Goal: Transaction & Acquisition: Purchase product/service

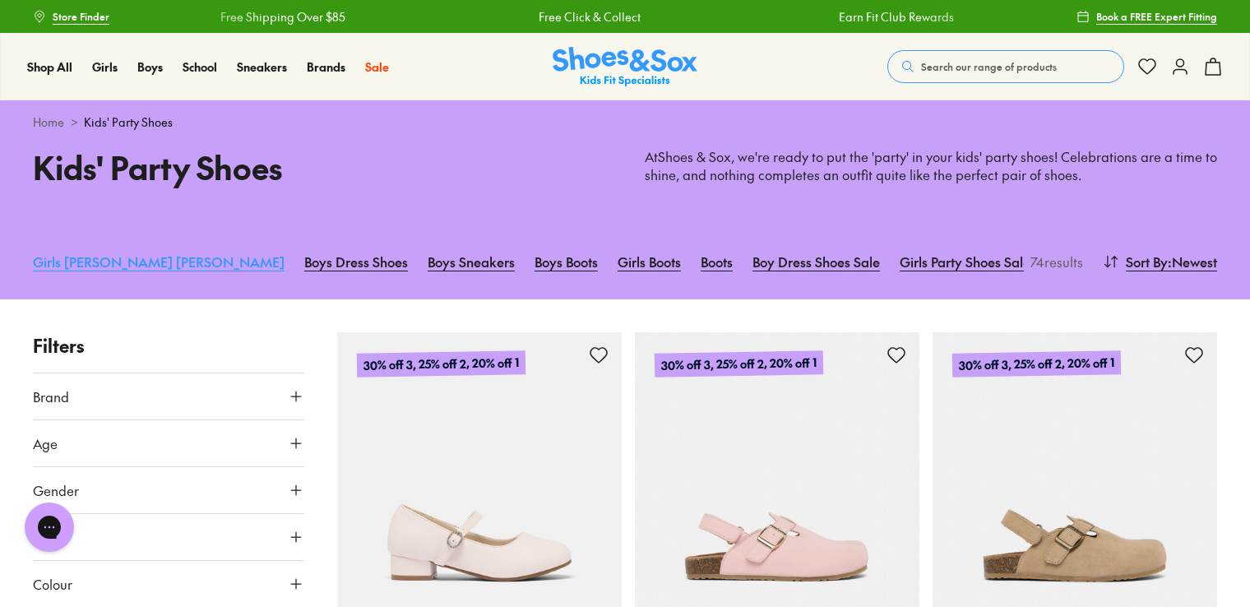
click at [76, 265] on link "Girls Mary Janes" at bounding box center [159, 261] width 252 height 36
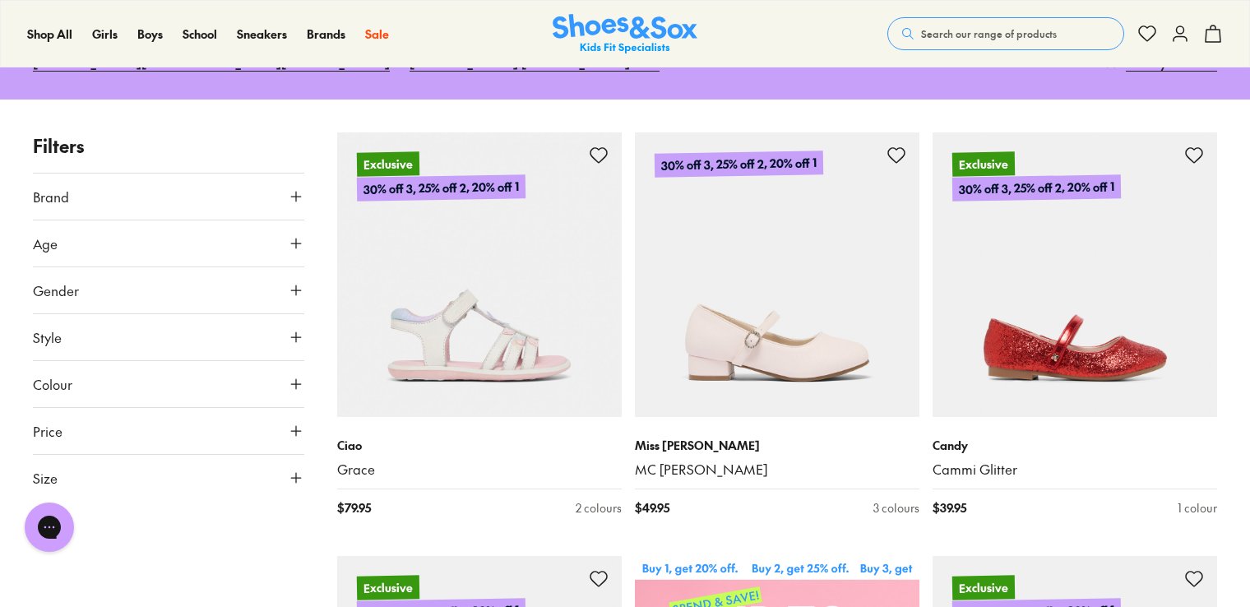
click at [61, 455] on button "Size" at bounding box center [168, 478] width 271 height 46
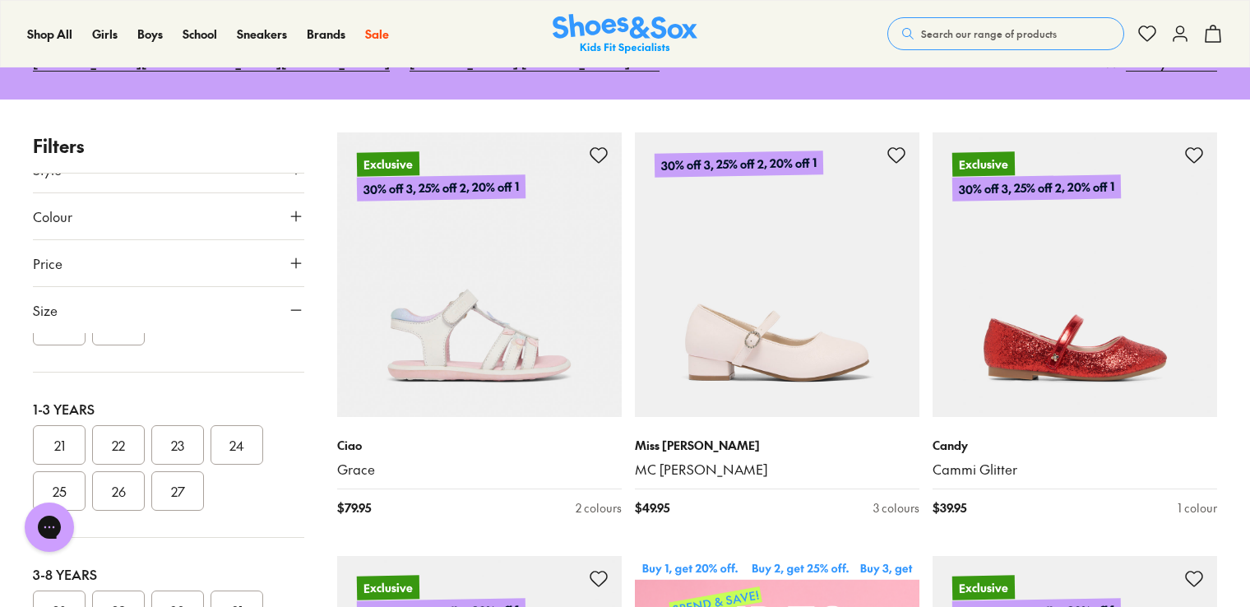
scroll to position [82, 0]
click at [0, 0] on div "POPUP Form" at bounding box center [0, 0] width 0 height 0
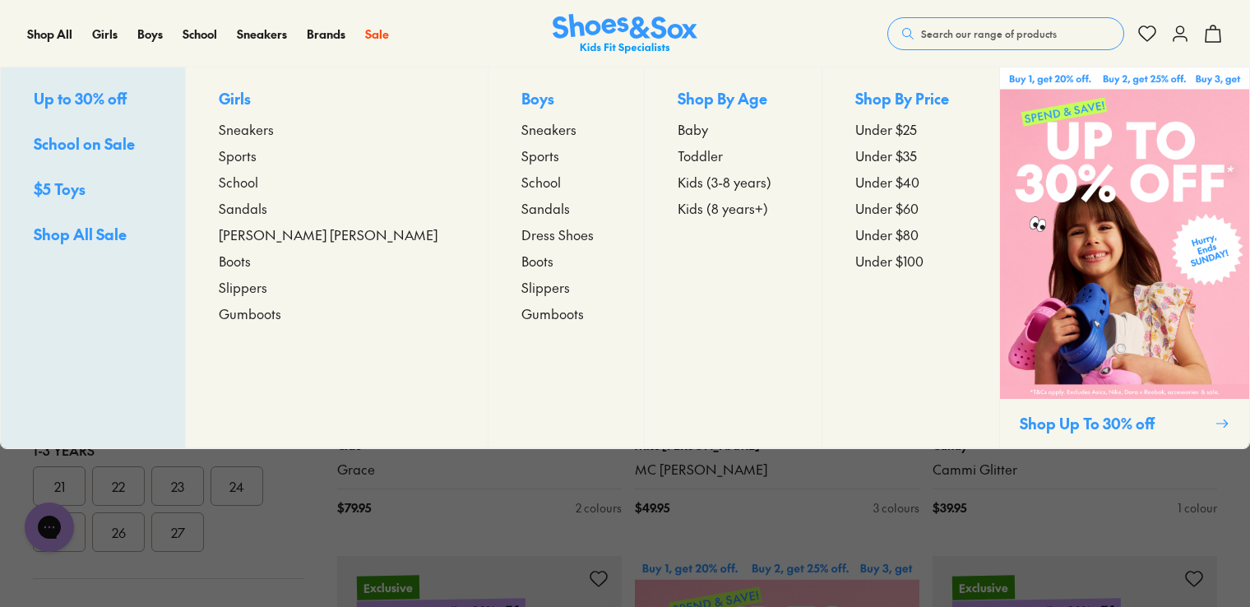
click at [678, 156] on span "Toddler" at bounding box center [700, 156] width 45 height 20
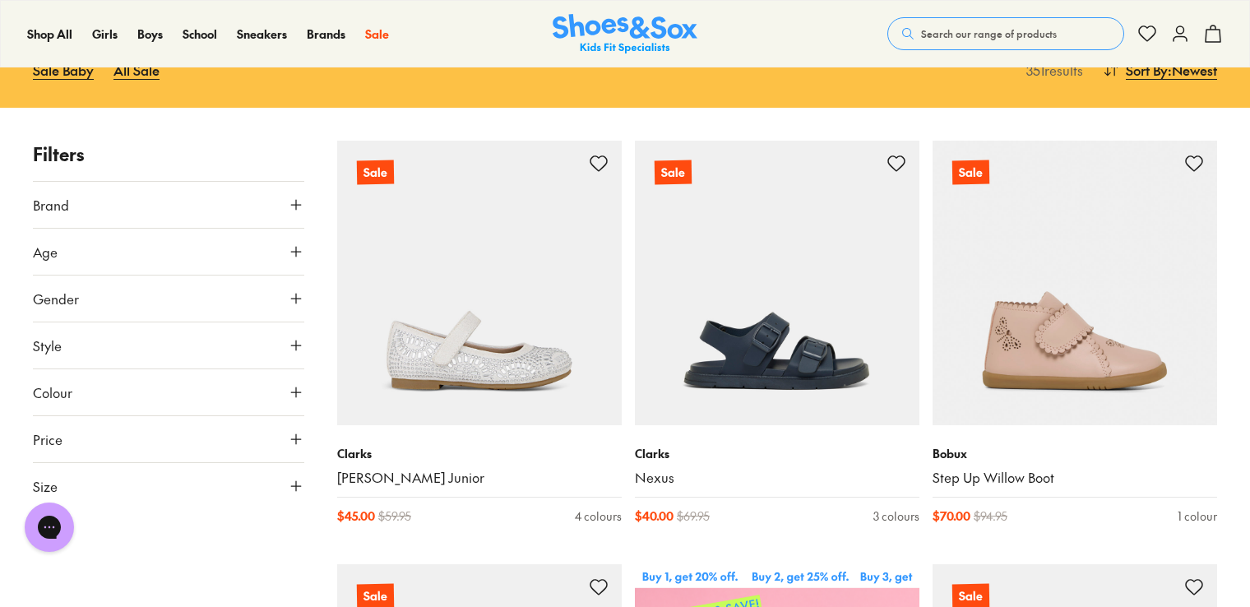
scroll to position [247, 0]
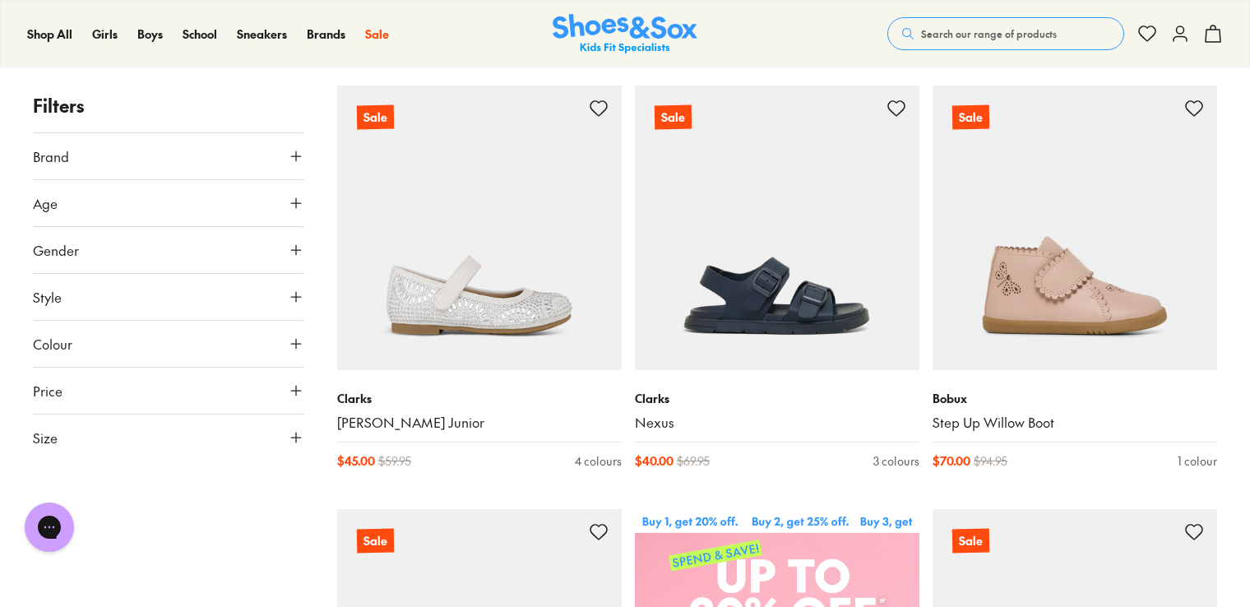
click at [53, 209] on span "Age" at bounding box center [45, 203] width 25 height 20
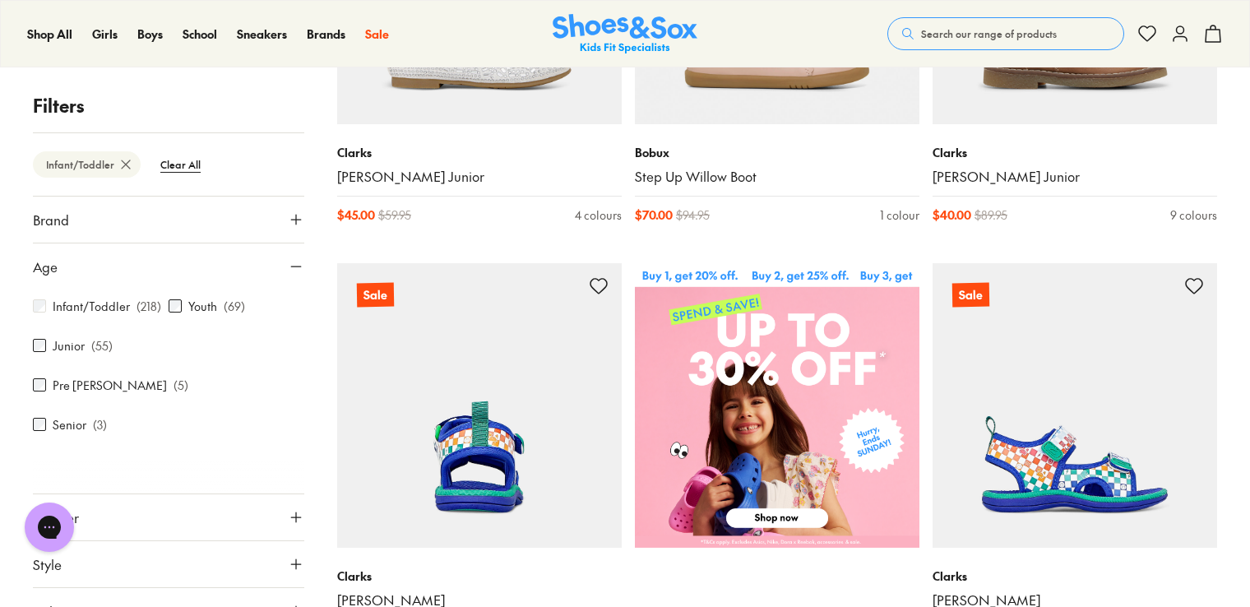
scroll to position [533, 0]
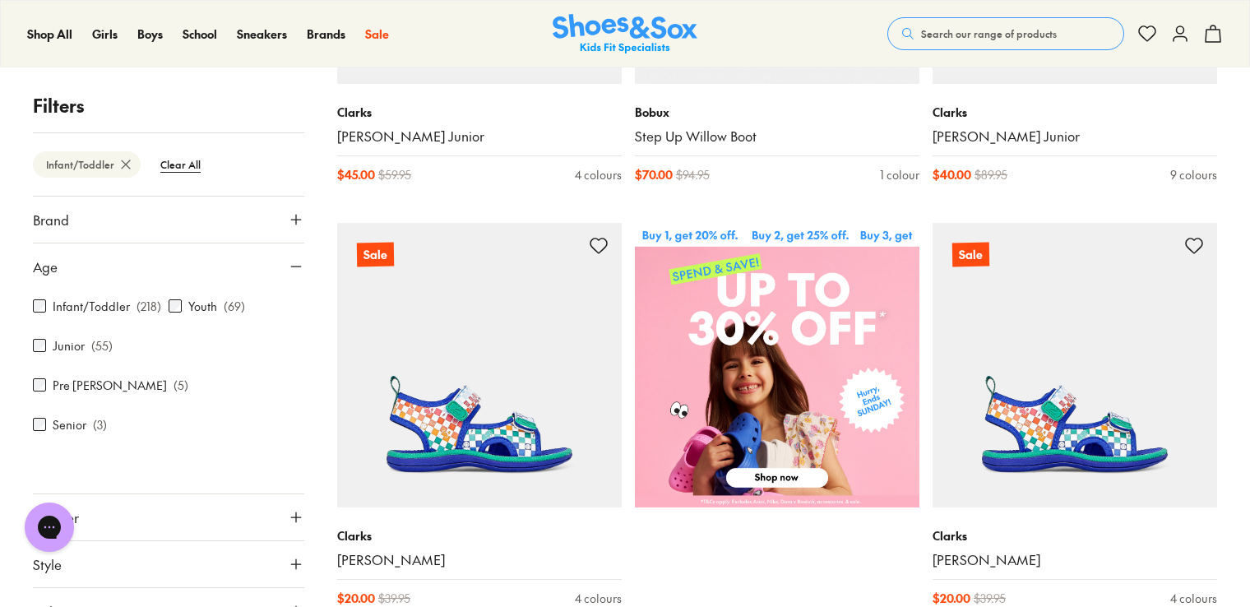
click at [224, 494] on button "Gender" at bounding box center [168, 517] width 271 height 46
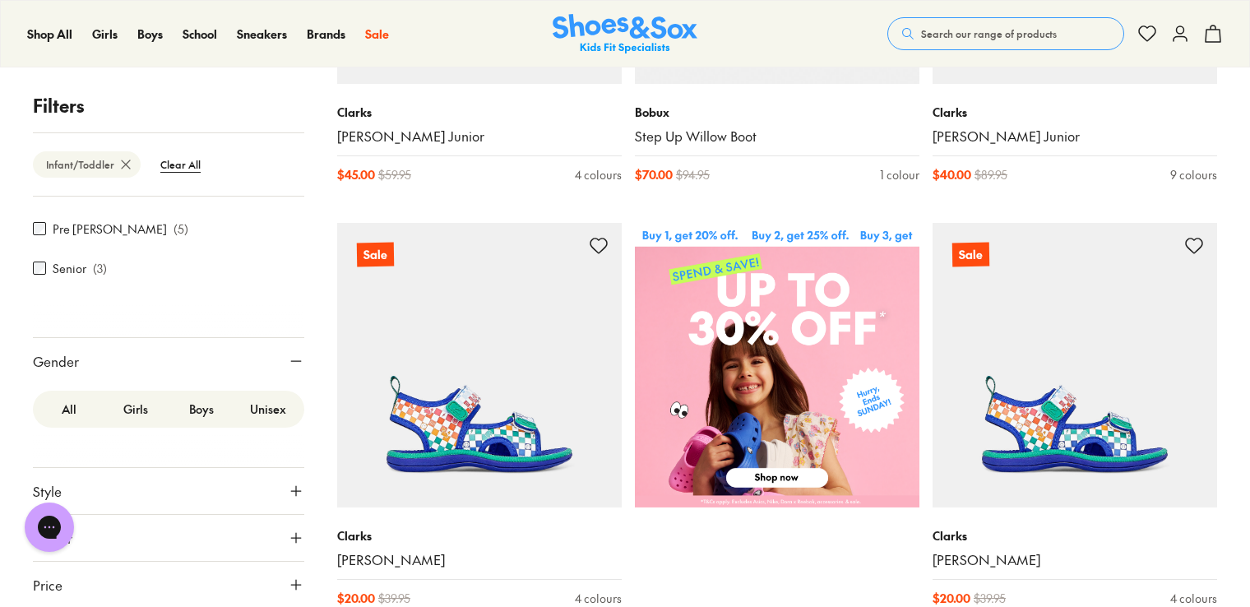
scroll to position [162, 0]
click at [132, 388] on label "Girls" at bounding box center [136, 403] width 67 height 30
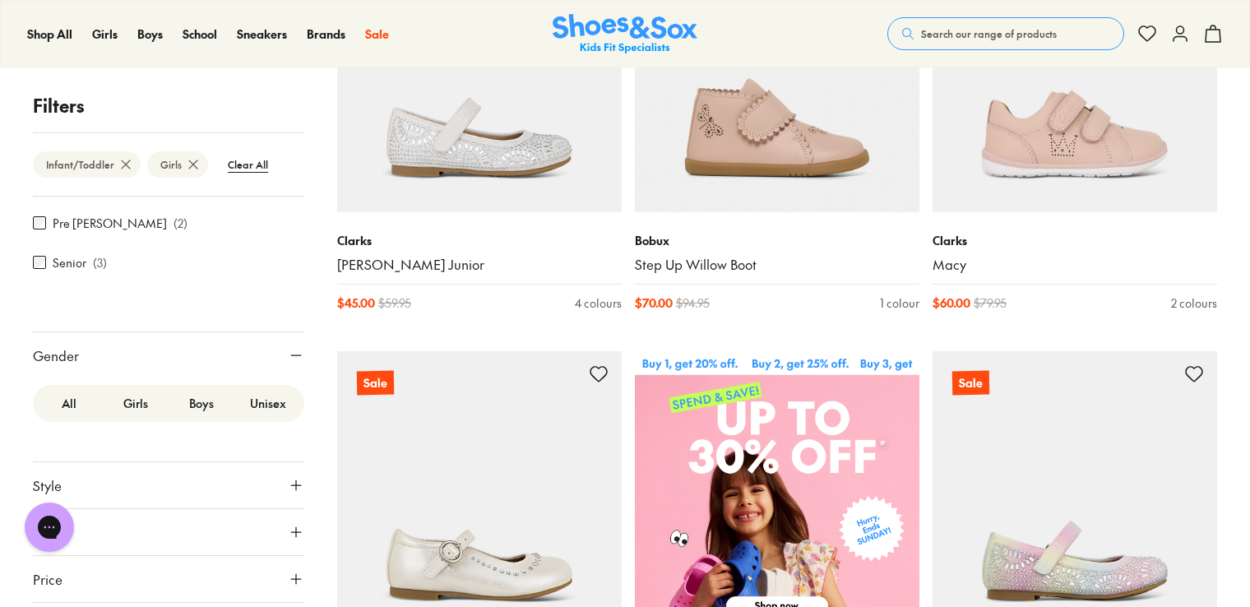
scroll to position [446, 0]
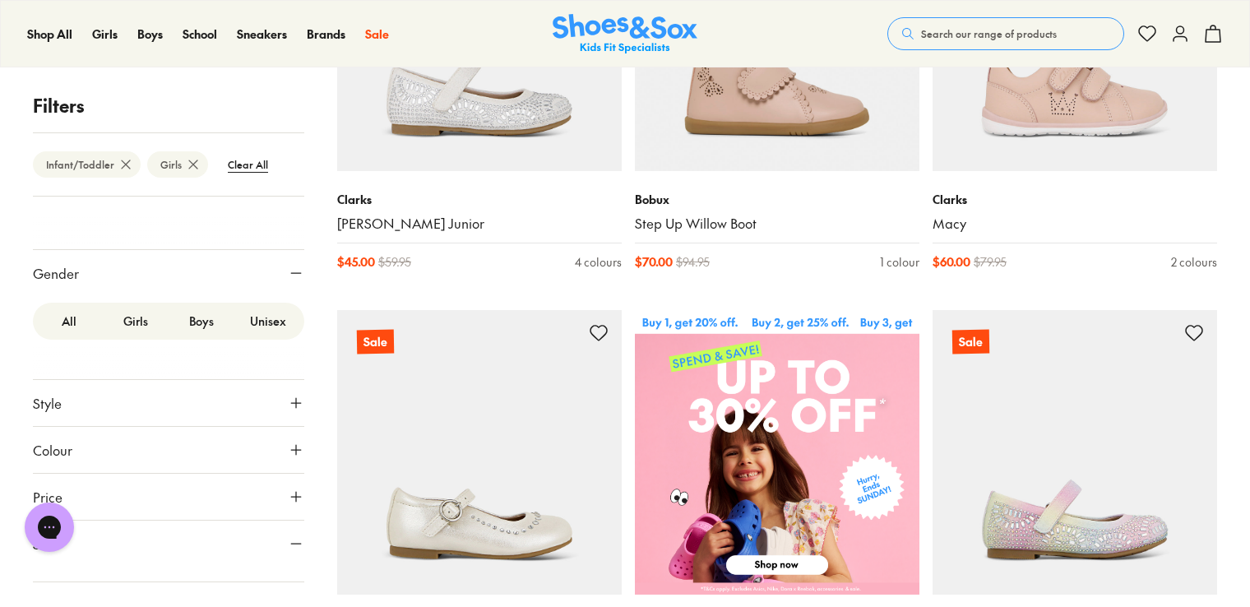
scroll to position [164, 0]
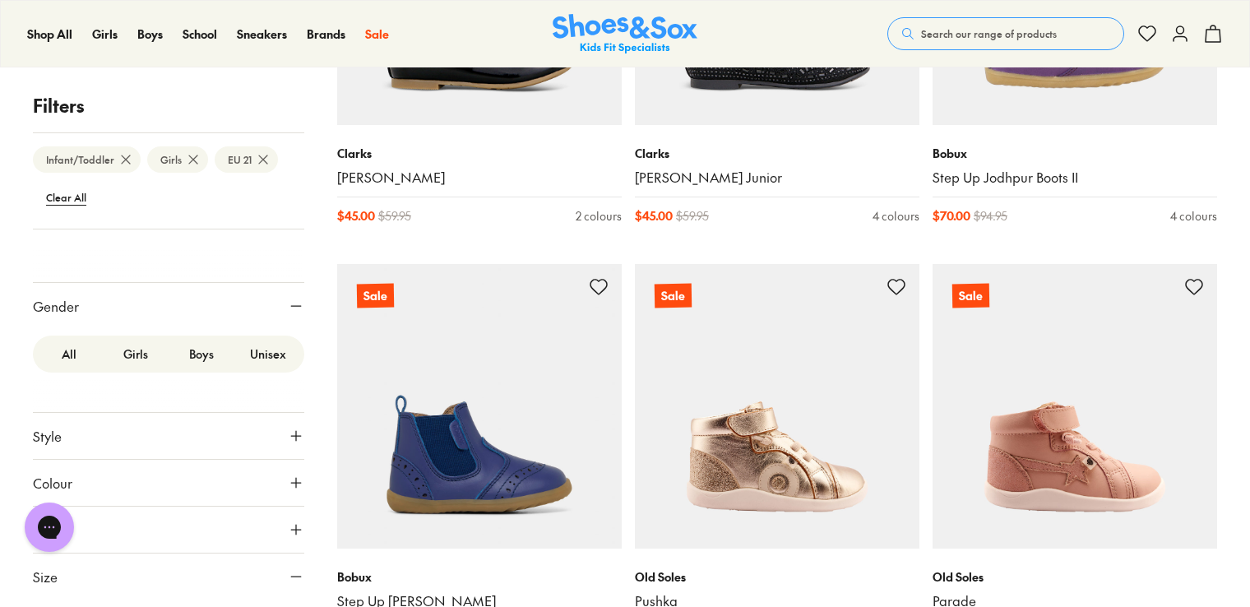
scroll to position [1927, 0]
